Goal: Download file/media

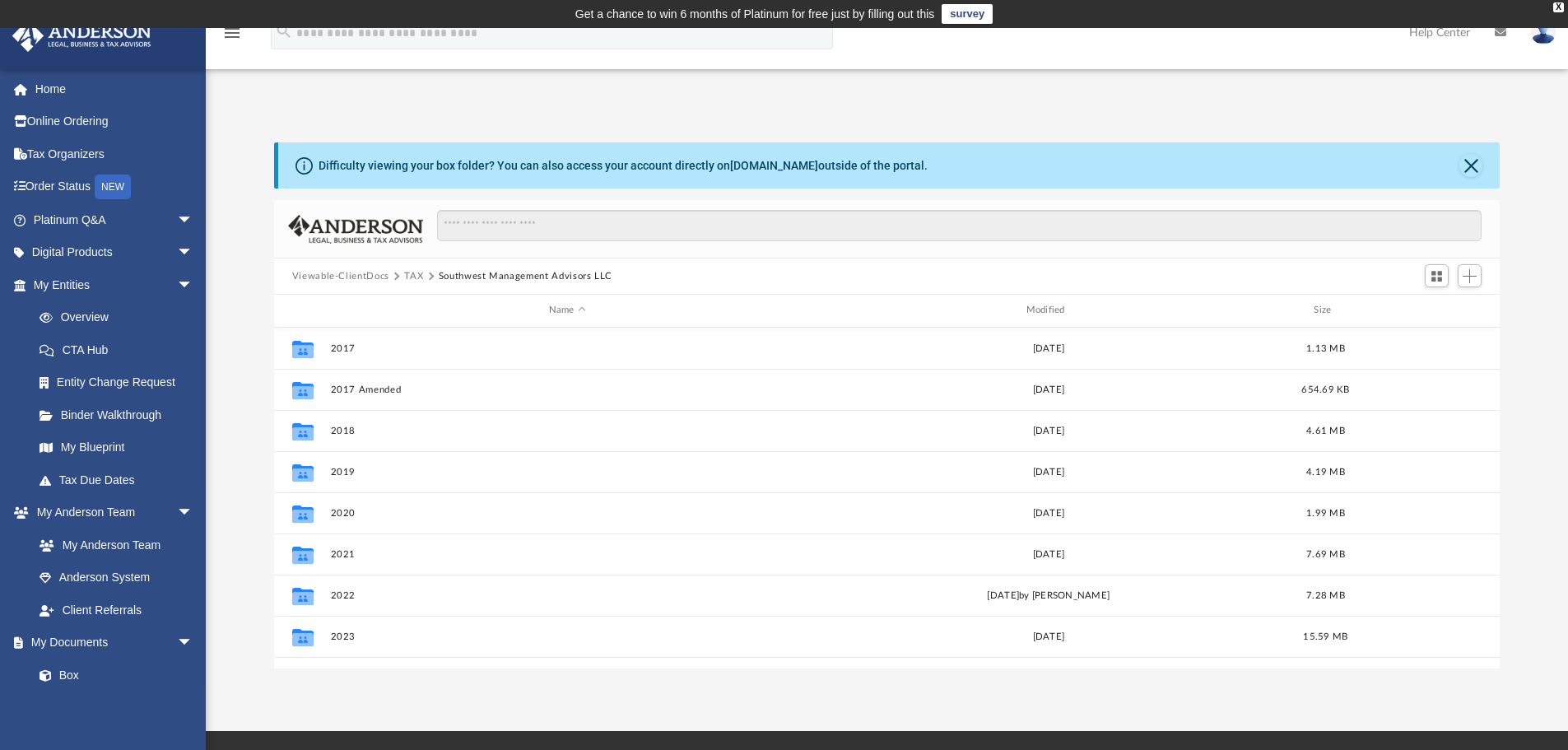
scroll to position [362, 1214]
click at [406, 271] on button "TAX" at bounding box center [414, 276] width 19 height 15
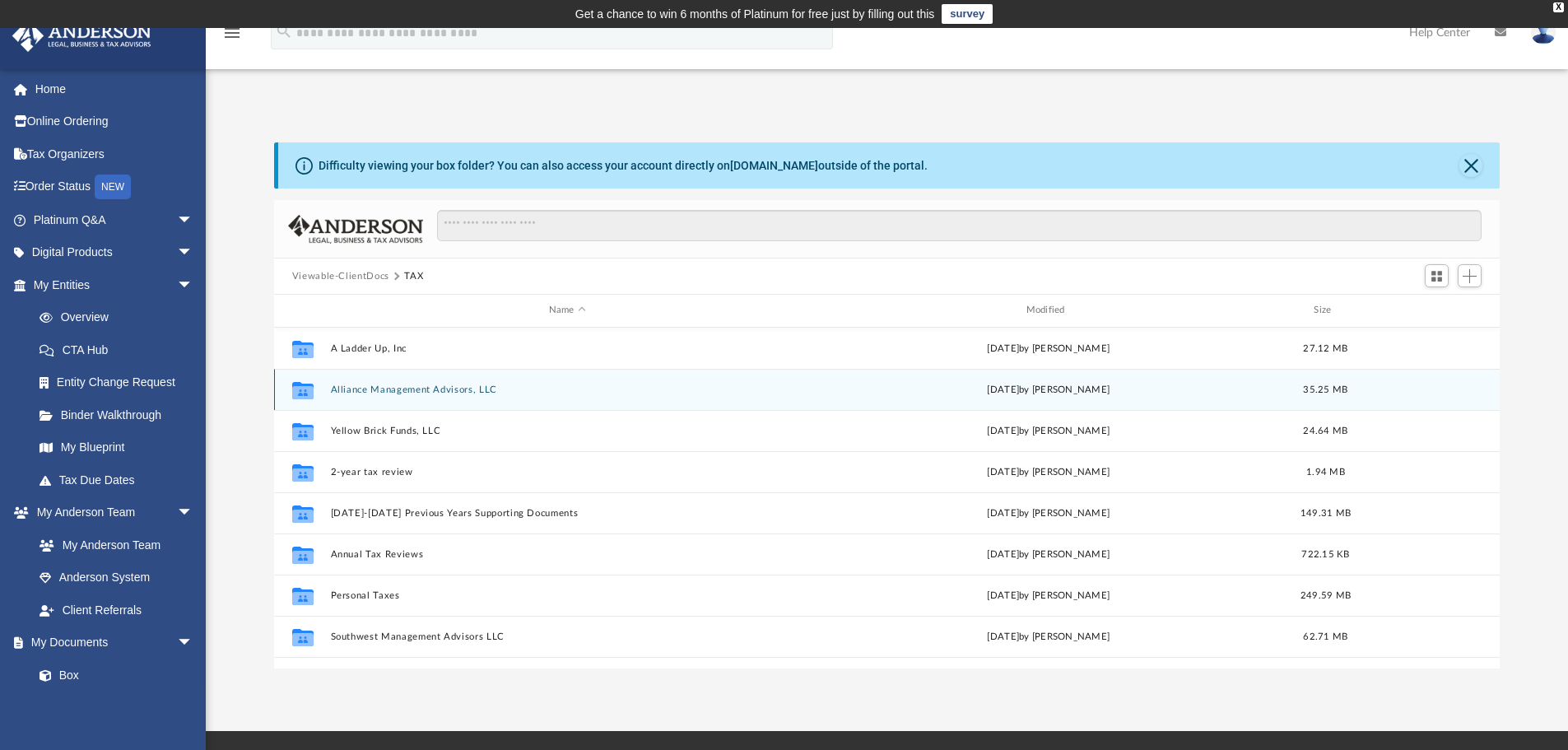
click at [361, 401] on div "Collaborated Folder Alliance Management Advisors, LLC [DATE] by [PERSON_NAME] 3…" at bounding box center [887, 389] width 1227 height 41
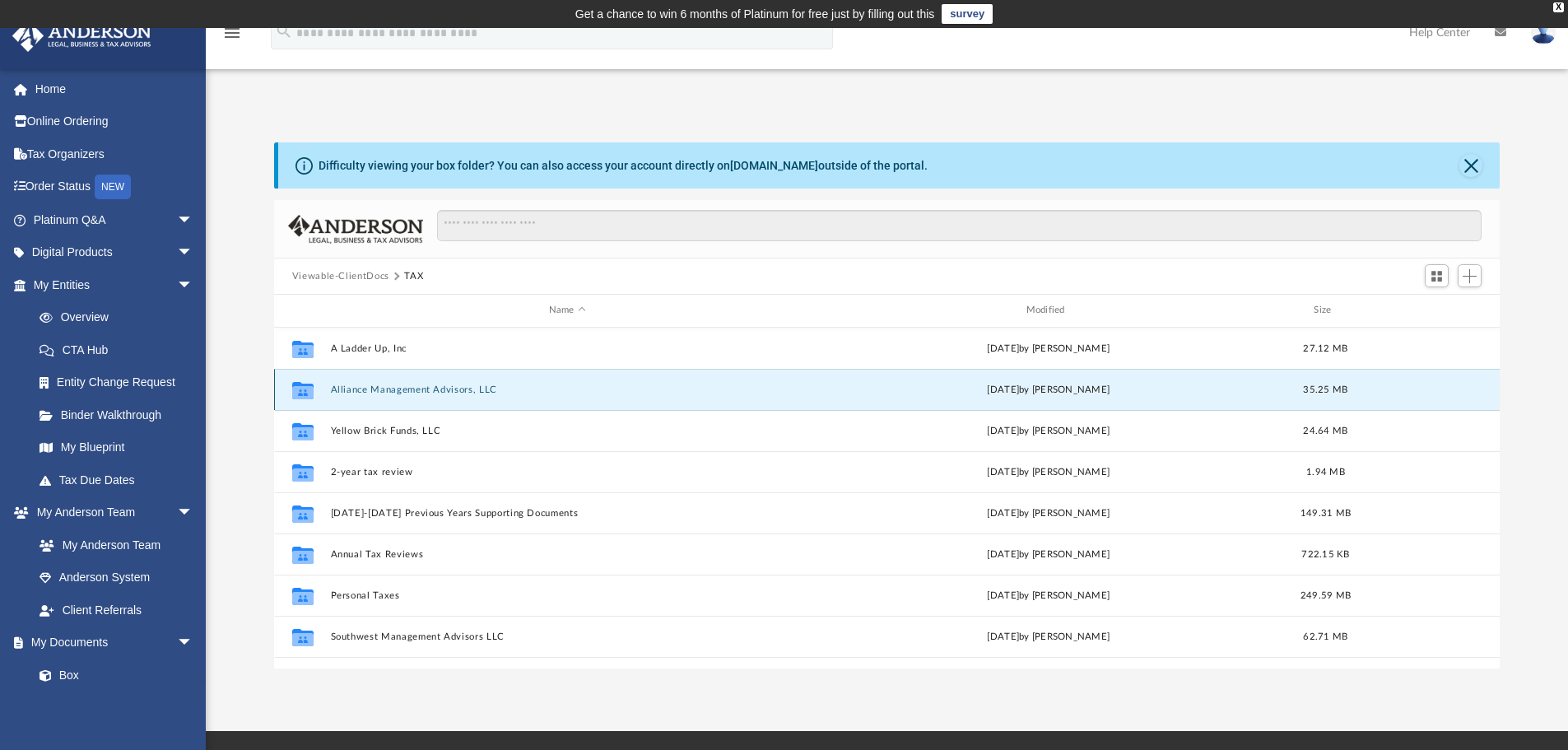
click at [361, 390] on button "Alliance Management Advisors, LLC" at bounding box center [566, 390] width 474 height 11
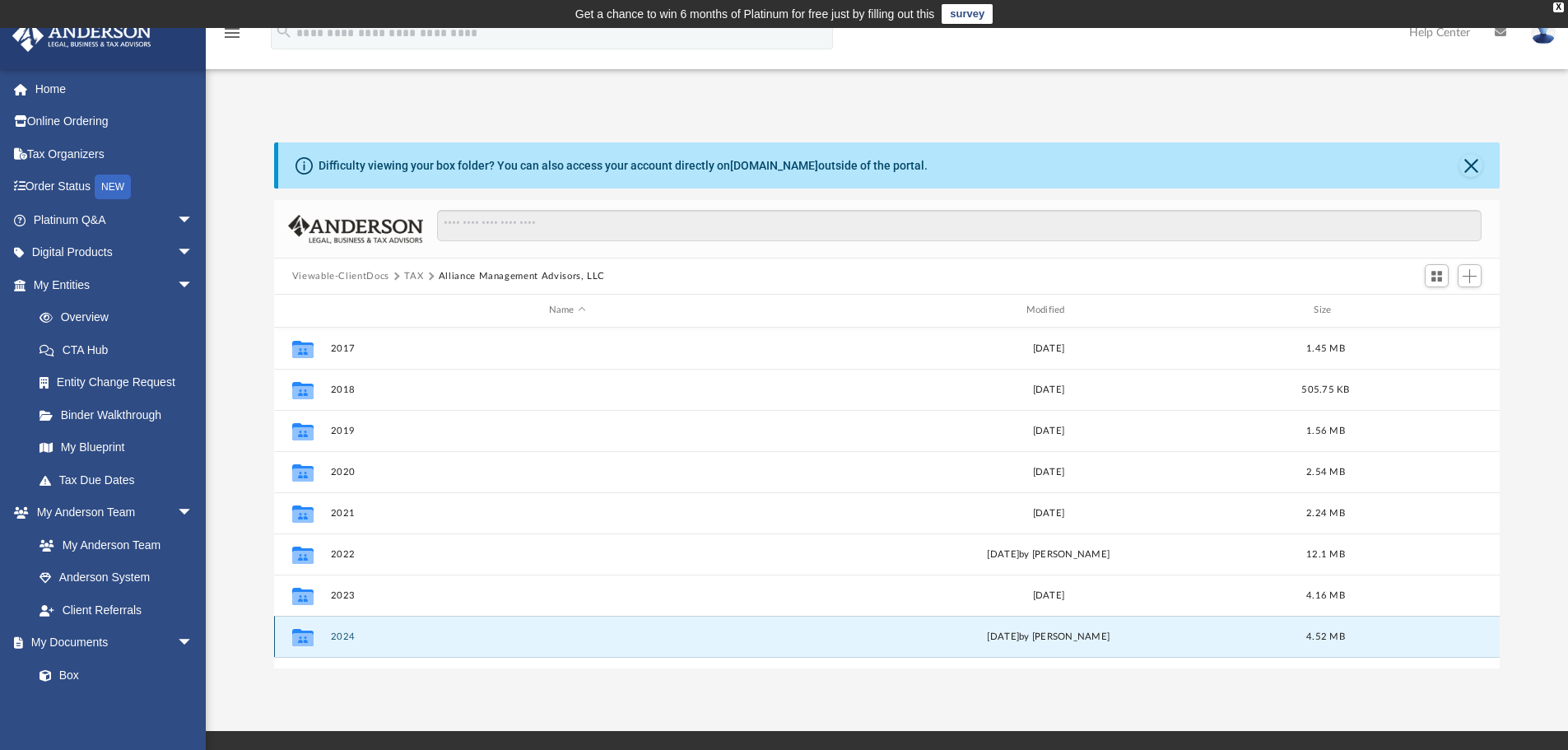
click at [339, 637] on button "2024" at bounding box center [566, 637] width 474 height 11
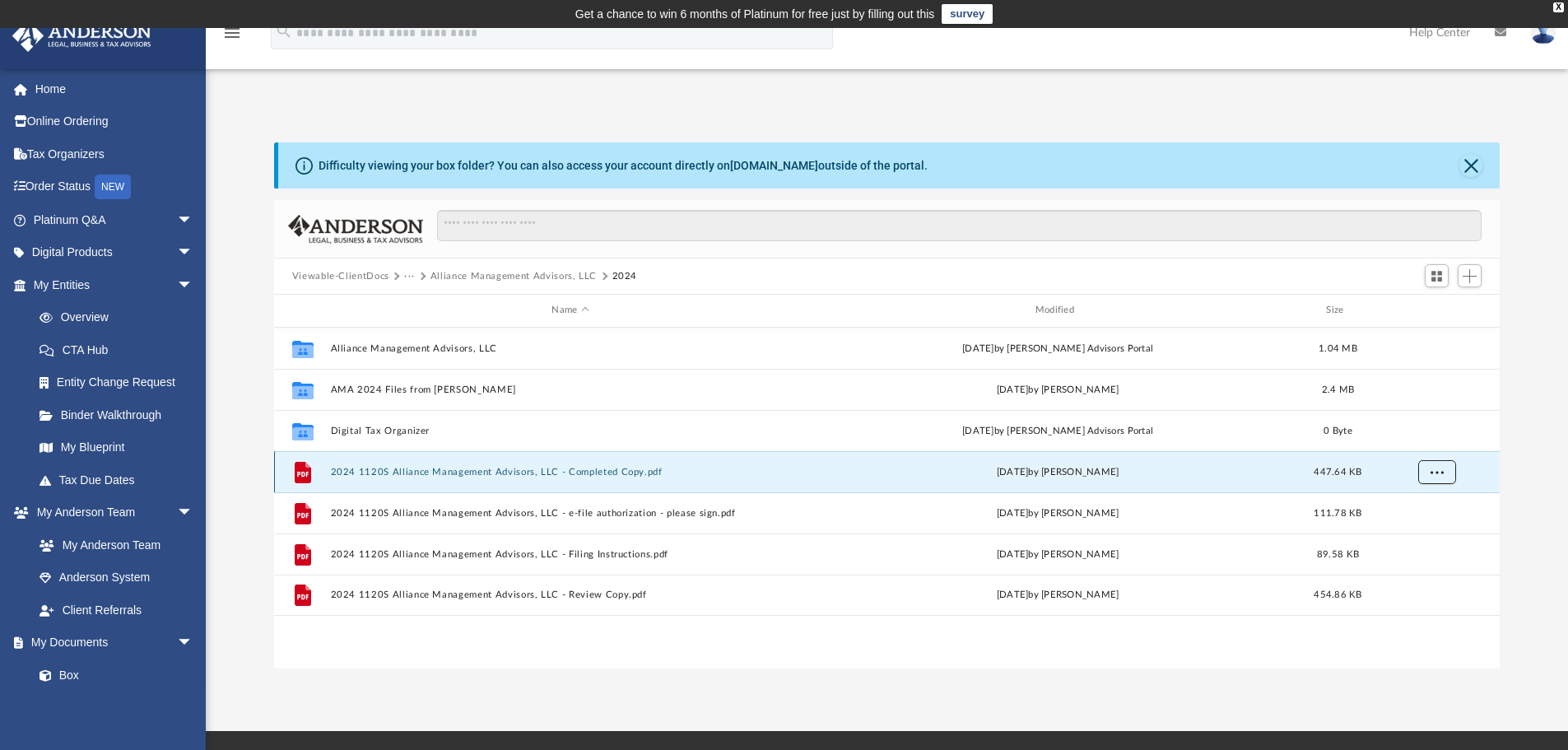
click at [1447, 472] on button "More options" at bounding box center [1436, 471] width 38 height 25
click at [1434, 531] on li "Download" at bounding box center [1421, 531] width 47 height 18
click at [1548, 48] on link at bounding box center [1543, 32] width 49 height 72
click at [1532, 78] on link "[EMAIL_ADDRESS][DOMAIN_NAME]" at bounding box center [1467, 84] width 177 height 48
click at [1532, 78] on div "App [EMAIL_ADDRESS][DOMAIN_NAME] Sign Out [EMAIL_ADDRESS][DOMAIN_NAME] Home Onl…" at bounding box center [784, 379] width 1568 height 703
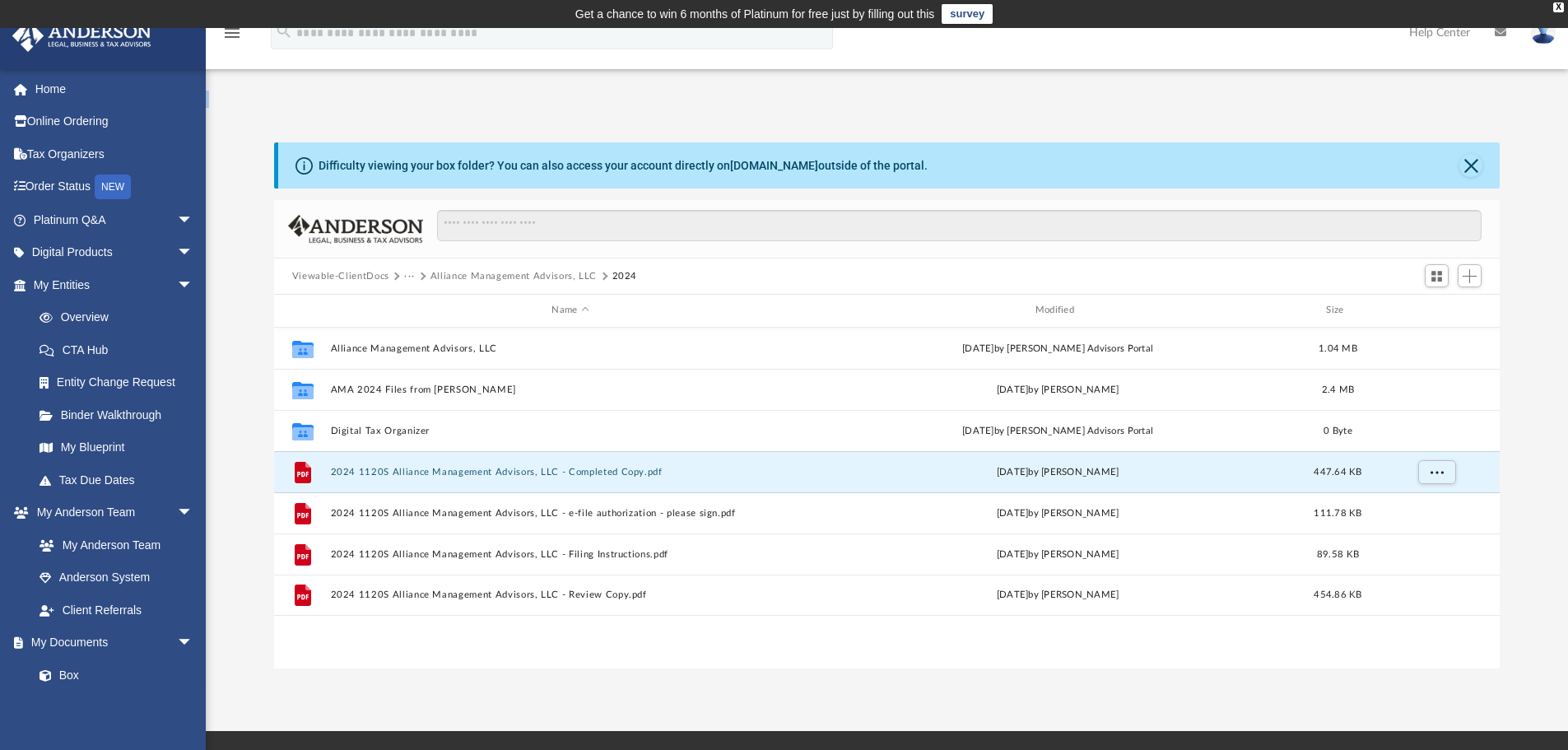
click at [1539, 41] on img at bounding box center [1543, 32] width 25 height 24
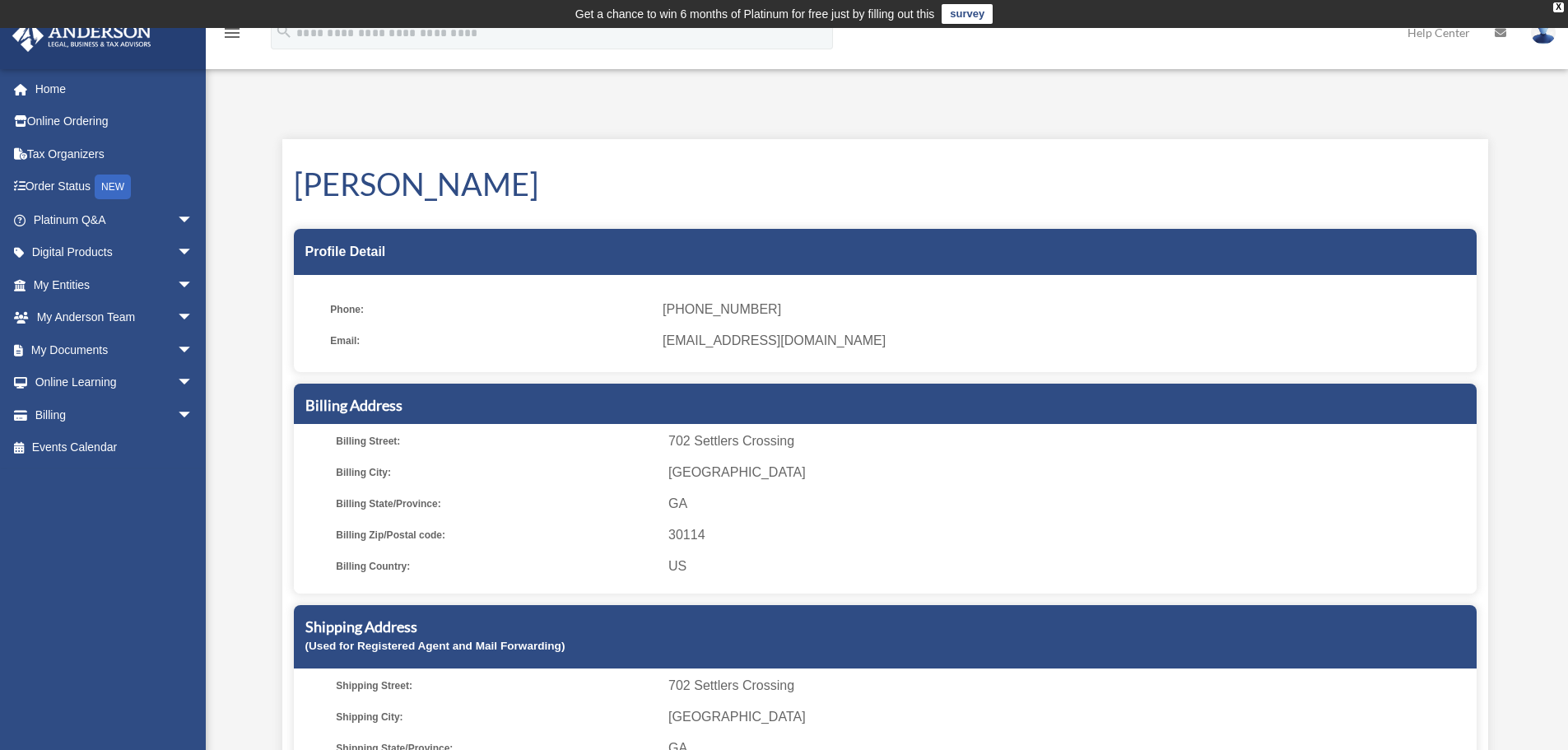
click at [1542, 40] on img at bounding box center [1543, 32] width 25 height 24
click at [1255, 135] on link "Logout" at bounding box center [1296, 143] width 164 height 33
